Goal: Find specific page/section: Find specific page/section

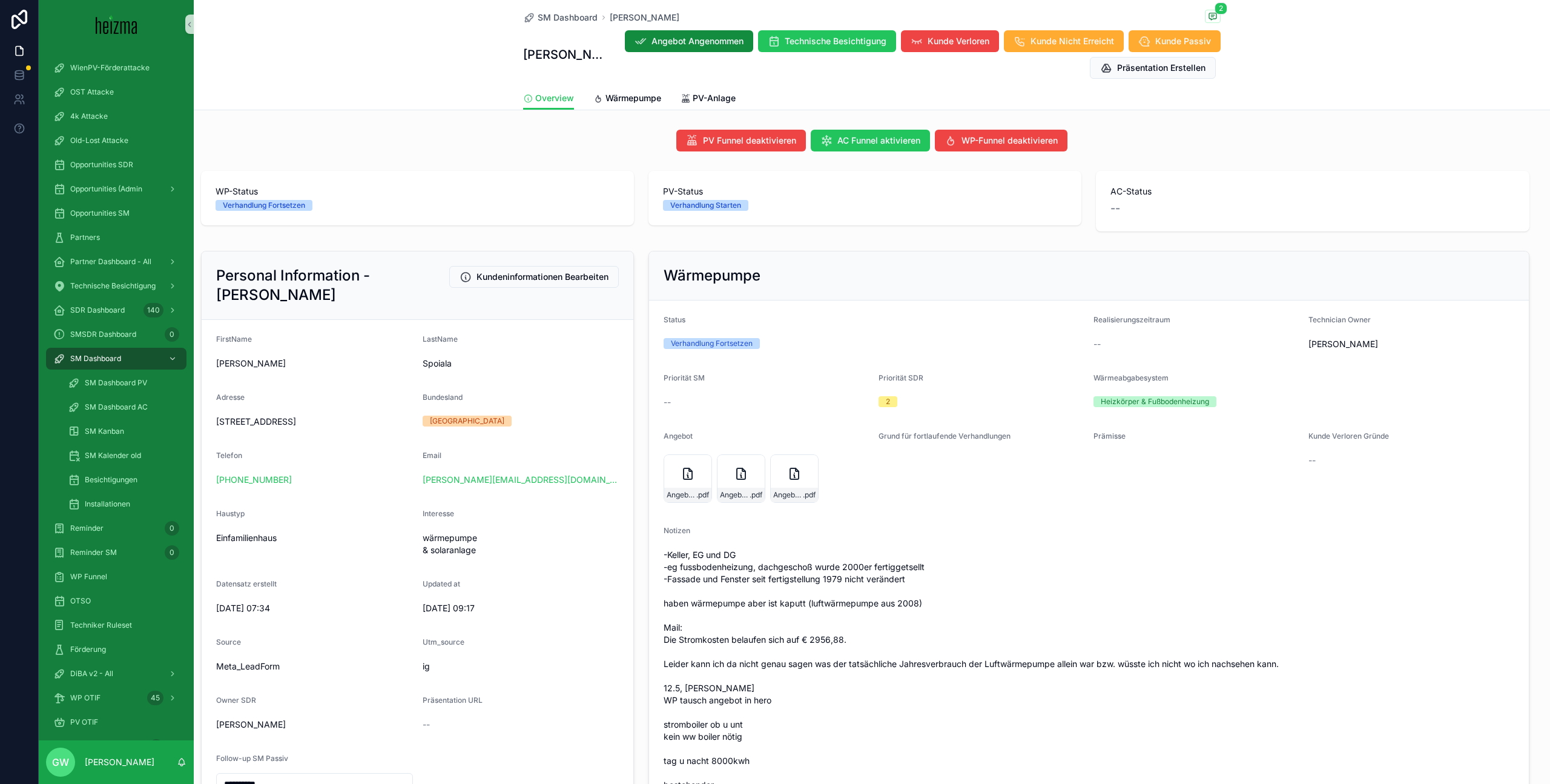
click at [0, 783] on nordpass-portal at bounding box center [0, 784] width 0 height 0
click at [601, 88] on link "Wärmepumpe" at bounding box center [627, 99] width 68 height 25
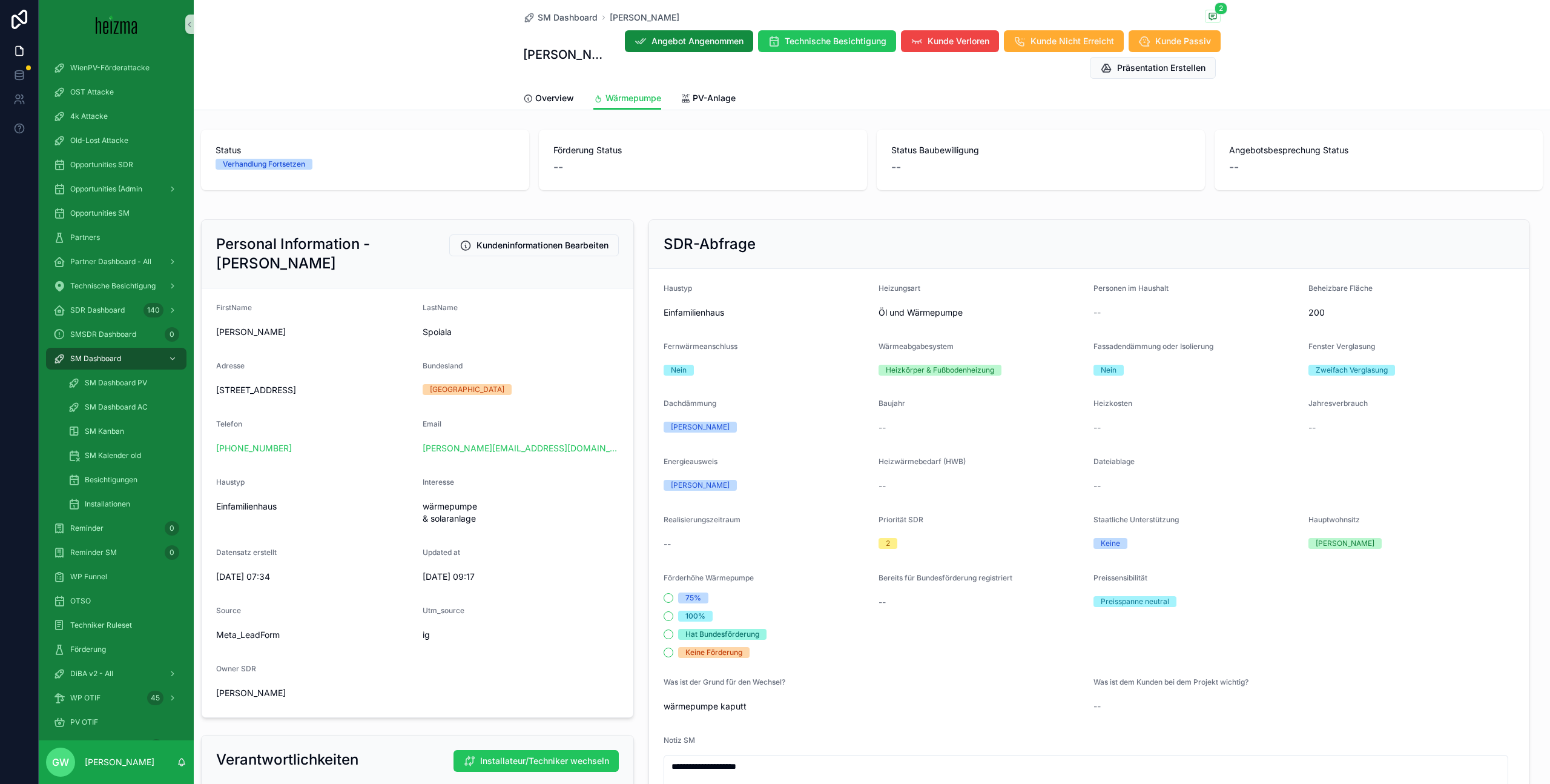
click at [656, 256] on div "SDR-Abfrage" at bounding box center [1088, 244] width 879 height 49
click at [1215, 11] on span "2" at bounding box center [1221, 8] width 13 height 12
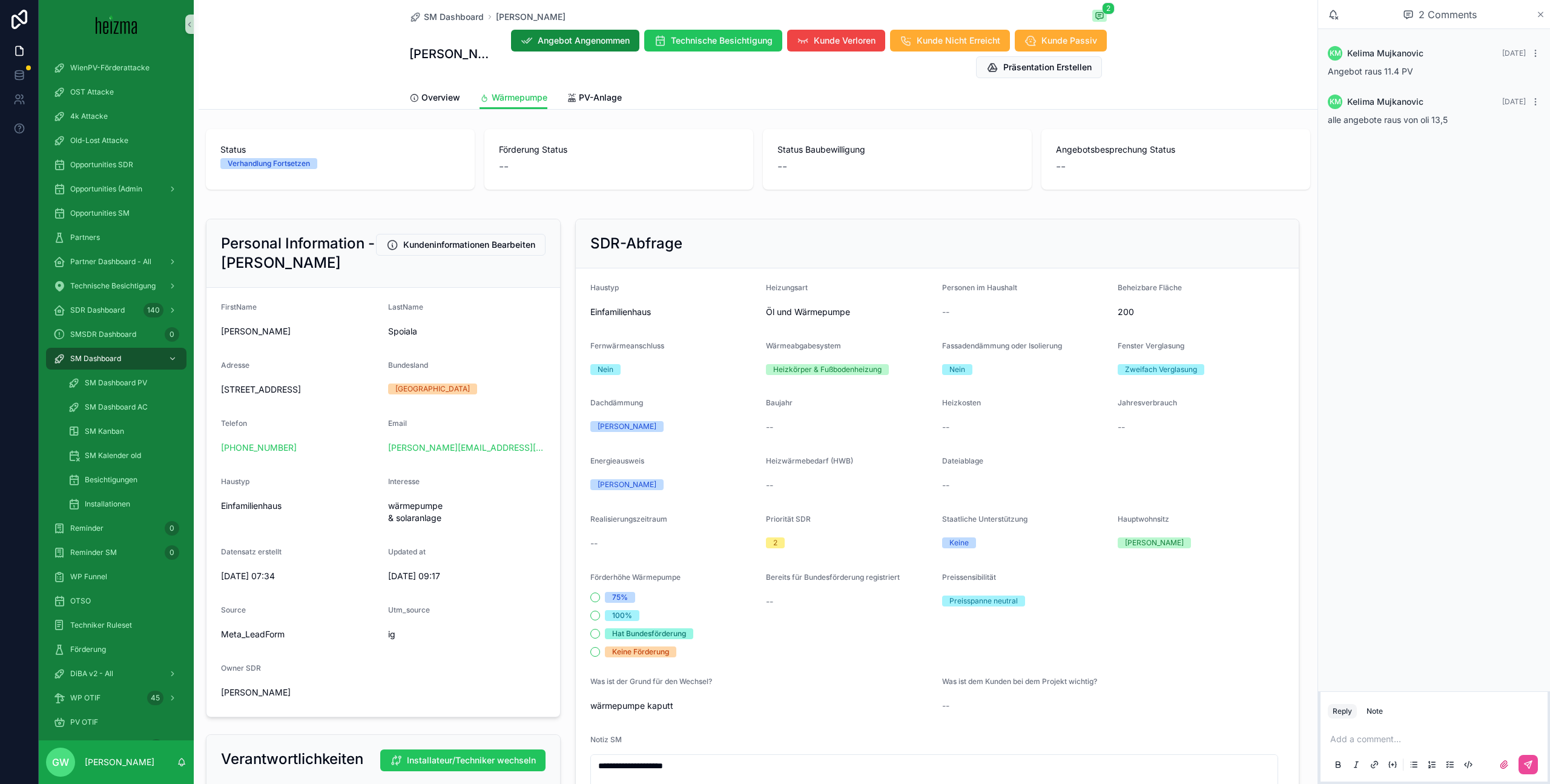
click at [1543, 14] on icon "scrollable content" at bounding box center [1540, 15] width 9 height 10
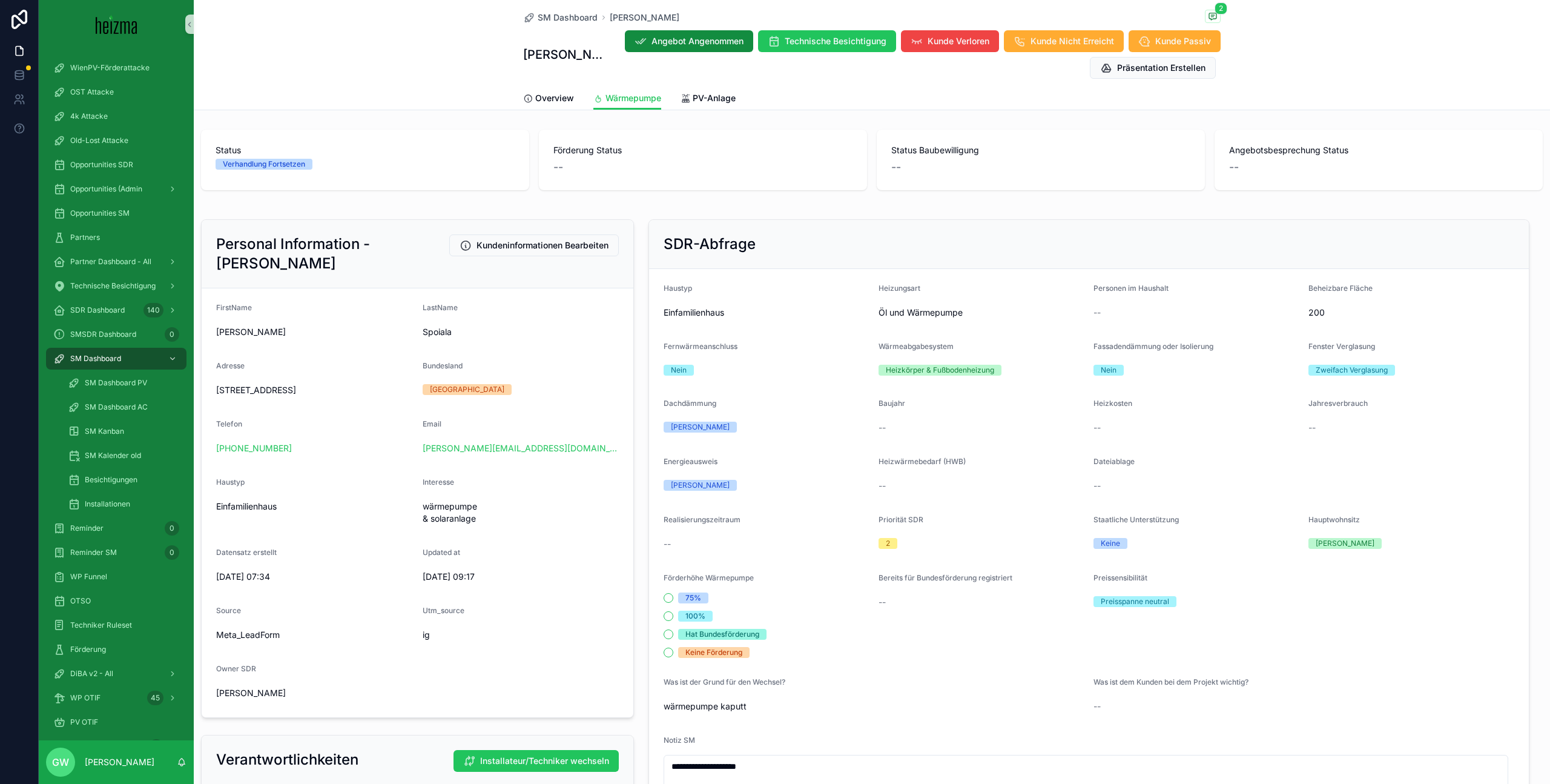
click at [1290, 55] on div "SM Dashboard [PERSON_NAME] 2 [PERSON_NAME] Angebot Angenommen Technische Besich…" at bounding box center [872, 55] width 1357 height 111
click at [641, 229] on div "SDR-Abfrage Haustyp Einfamilienhaus Heizungsart Öl und Wärmepumpe Personen im H…" at bounding box center [1089, 682] width 895 height 935
click at [381, 69] on div "SM Dashboard [PERSON_NAME] 2 [PERSON_NAME] Angebot Angenommen Technische Besich…" at bounding box center [872, 55] width 1357 height 111
